Goal: Task Accomplishment & Management: Manage account settings

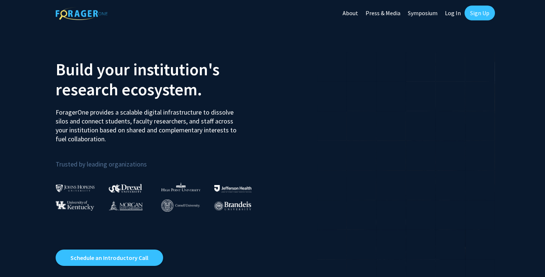
click at [454, 12] on link "Log In" at bounding box center [452, 13] width 23 height 26
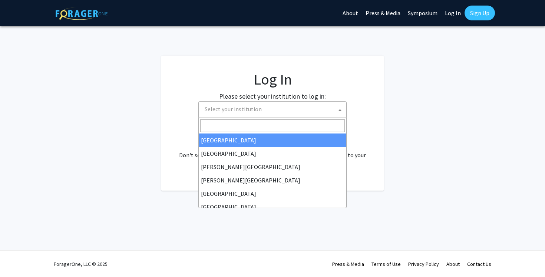
click at [258, 109] on span "Select your institution" at bounding box center [233, 108] width 57 height 7
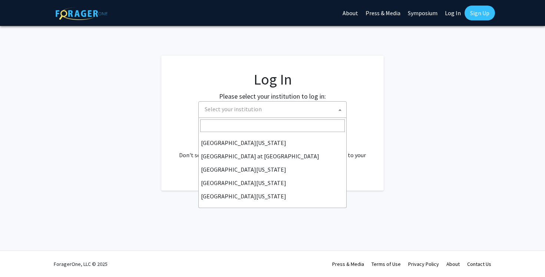
scroll to position [260, 0]
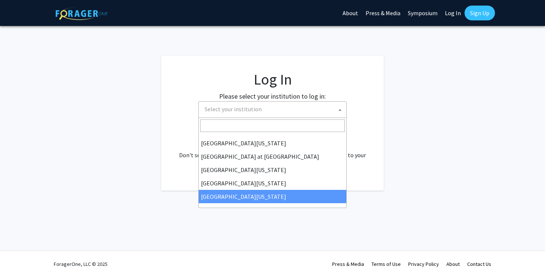
select select "33"
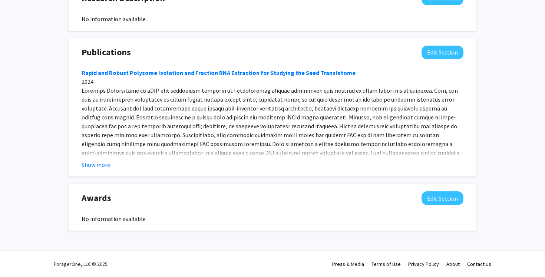
scroll to position [548, 0]
